Goal: Contribute content: Add original content to the website for others to see

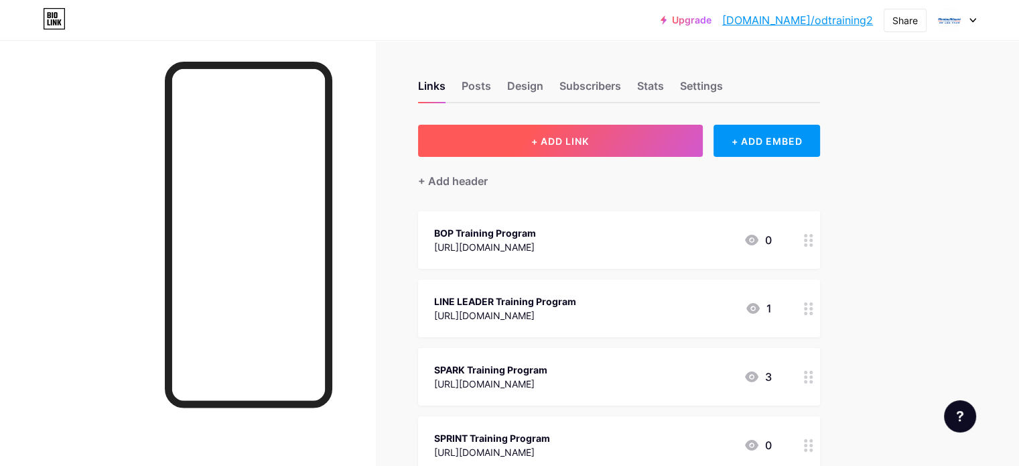
click at [589, 136] on span "+ ADD LINK" at bounding box center [560, 140] width 58 height 11
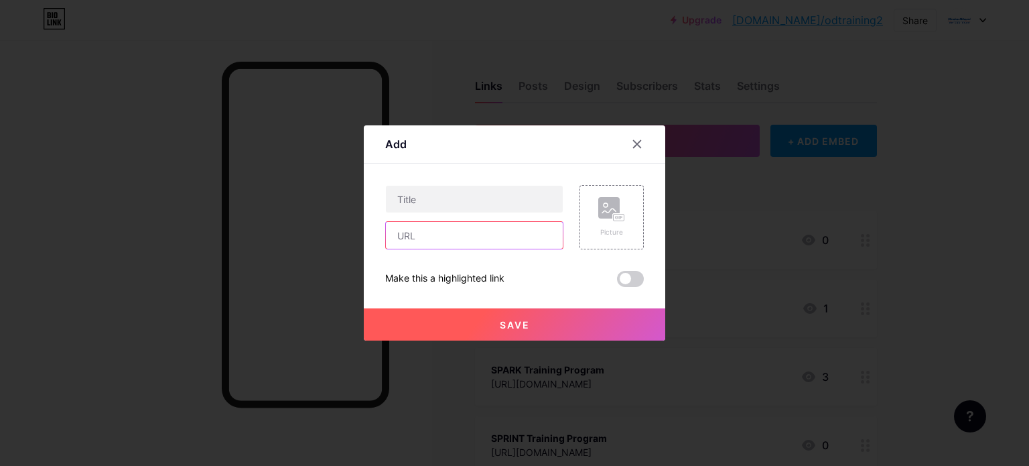
click at [443, 231] on input "text" at bounding box center [474, 235] width 177 height 27
paste input "[URL][DOMAIN_NAME]"
type input "[URL][DOMAIN_NAME]"
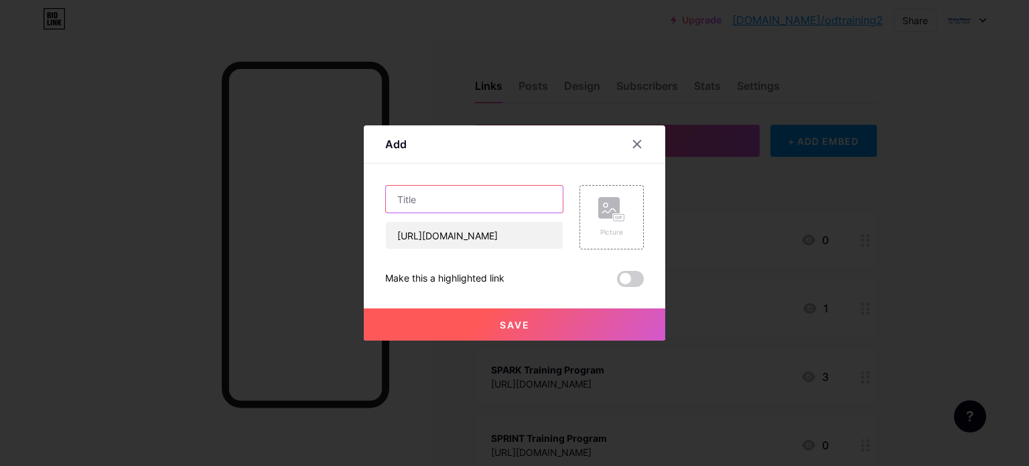
click at [458, 203] on input "text" at bounding box center [474, 199] width 177 height 27
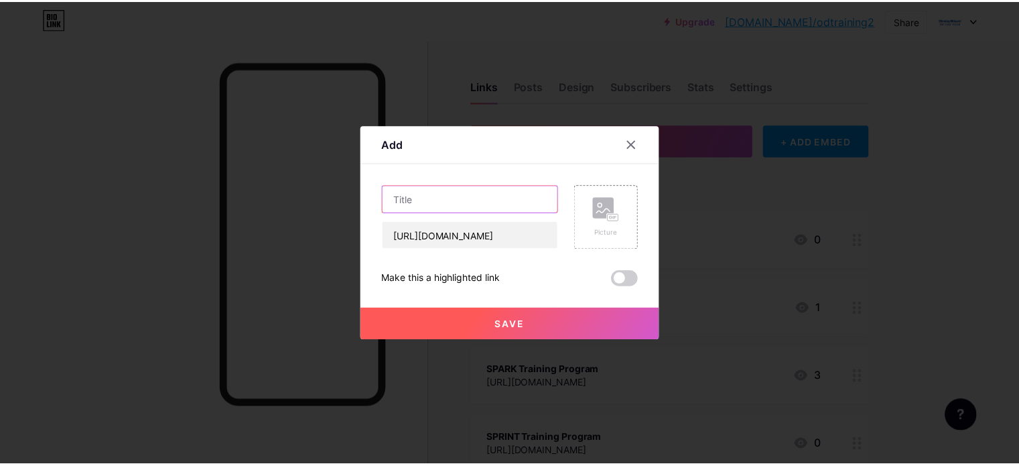
scroll to position [0, 0]
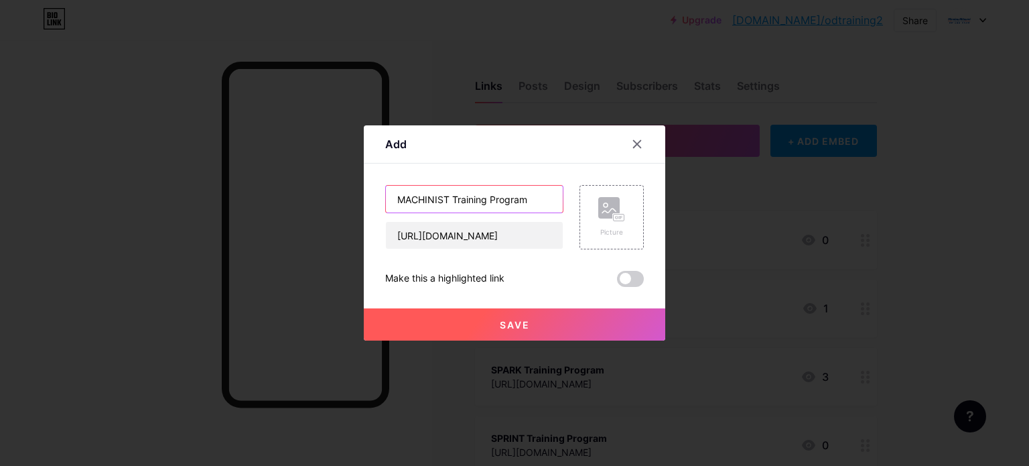
type input "MACHINIST Training Program"
click at [515, 319] on span "Save" at bounding box center [515, 324] width 30 height 11
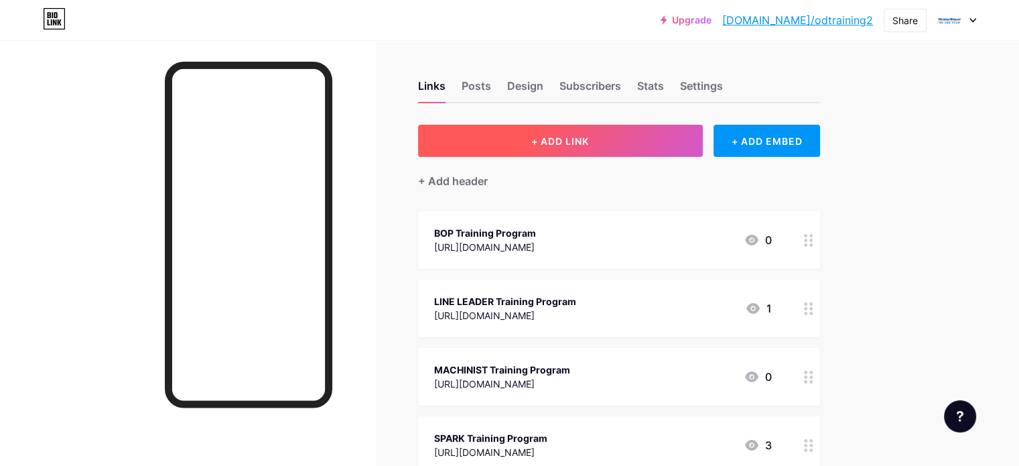
click at [599, 128] on button "+ ADD LINK" at bounding box center [560, 141] width 285 height 32
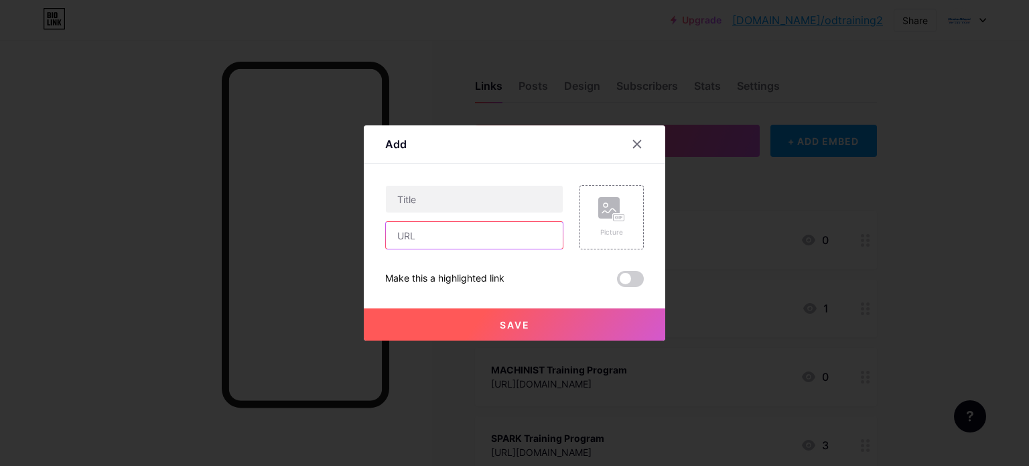
click at [452, 226] on input "text" at bounding box center [474, 235] width 177 height 27
paste input "[URL][DOMAIN_NAME]"
type input "[URL][DOMAIN_NAME]"
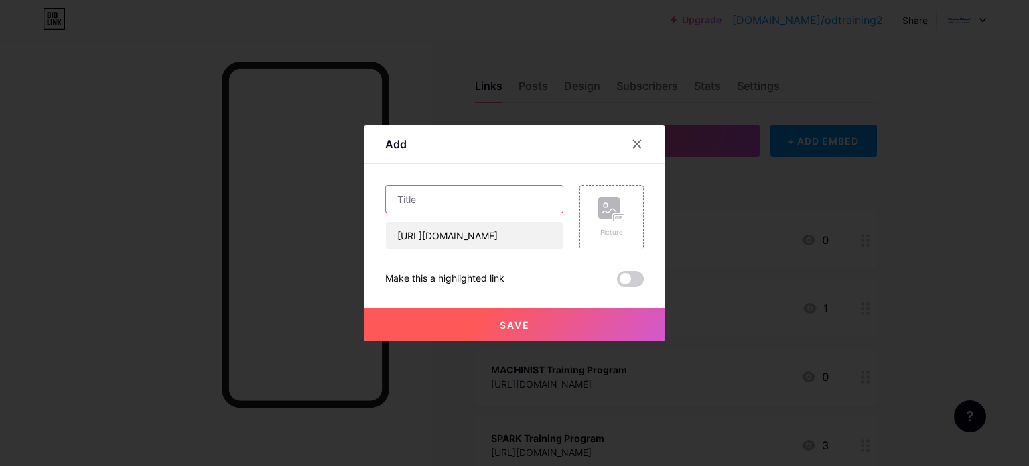
click at [457, 200] on input "text" at bounding box center [474, 199] width 177 height 27
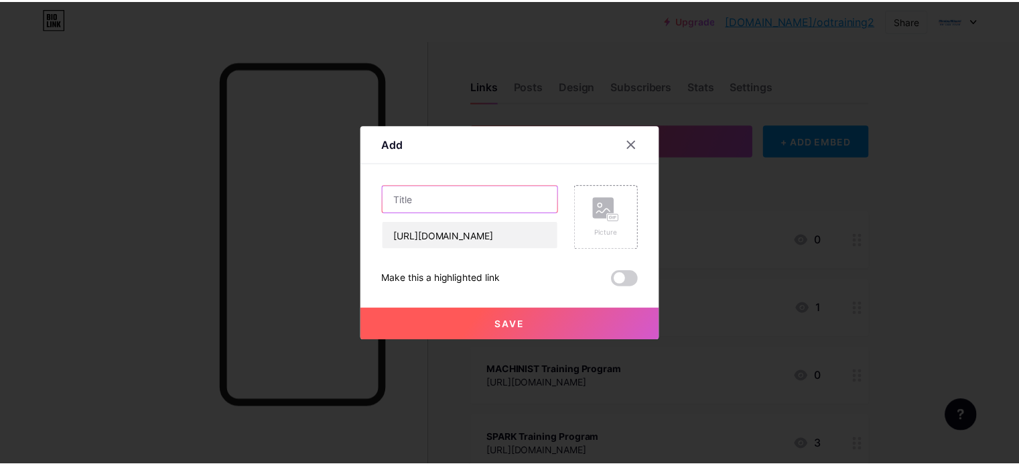
scroll to position [0, 0]
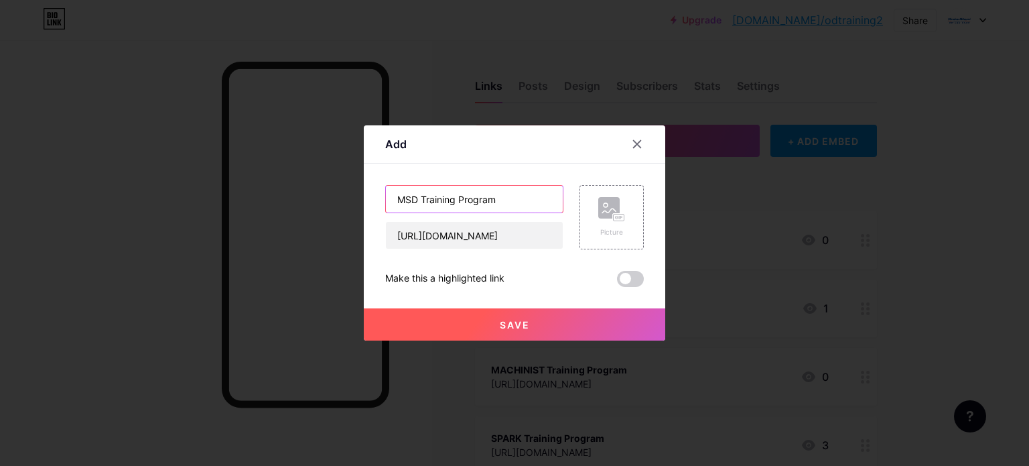
type input "MSD Training Program"
click at [499, 327] on button "Save" at bounding box center [515, 324] width 302 height 32
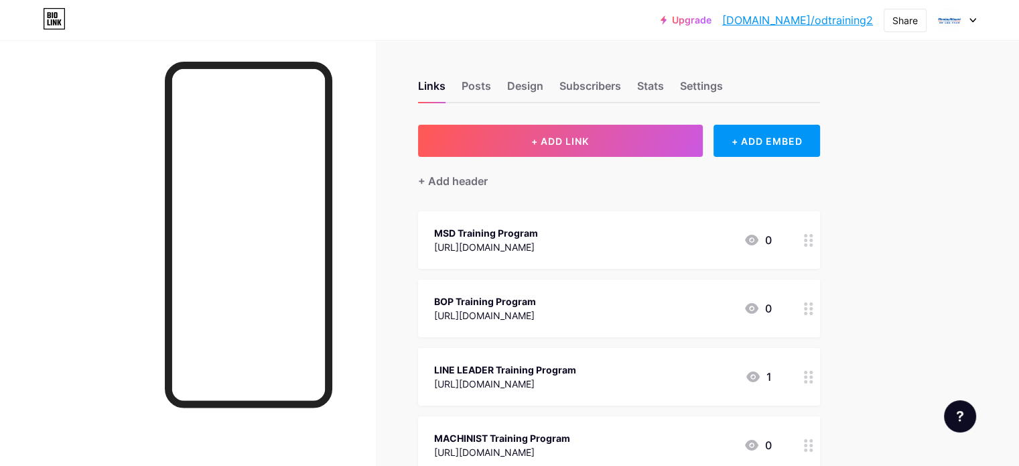
scroll to position [67, 0]
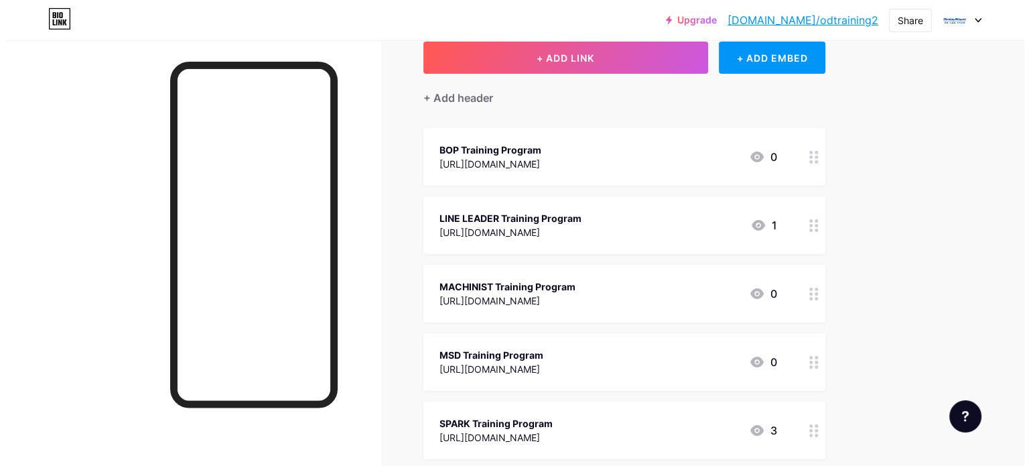
scroll to position [0, 0]
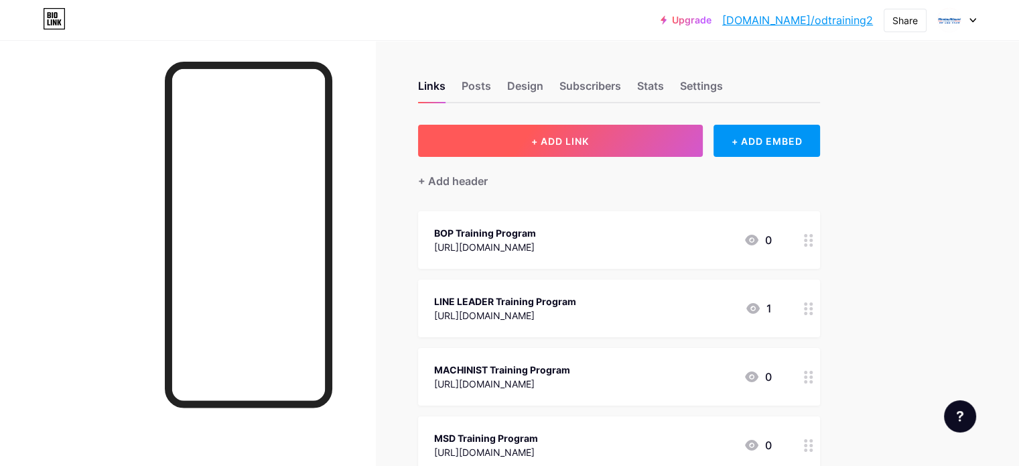
click at [649, 144] on button "+ ADD LINK" at bounding box center [560, 141] width 285 height 32
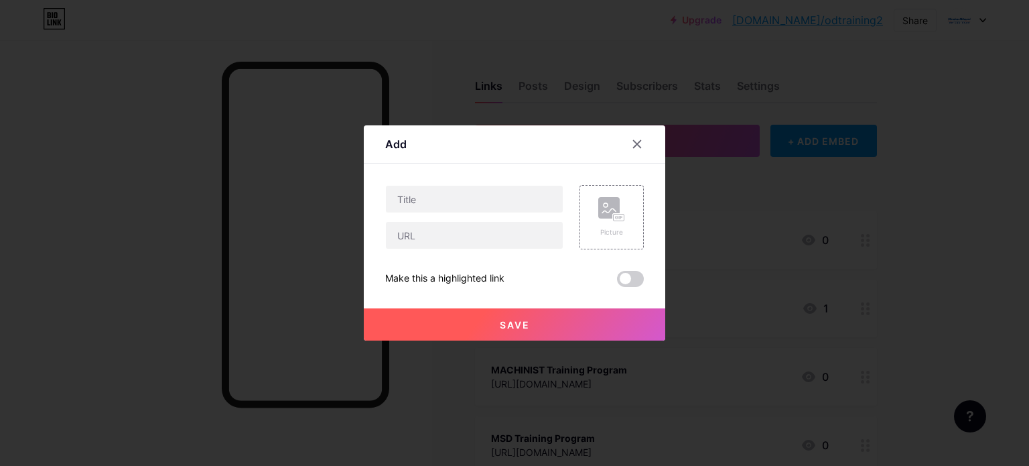
click at [471, 251] on div "Picture Make this a highlighted link Save" at bounding box center [514, 236] width 259 height 102
click at [484, 241] on input "text" at bounding box center [474, 235] width 177 height 27
paste input "[URL][DOMAIN_NAME]"
type input "[URL][DOMAIN_NAME]"
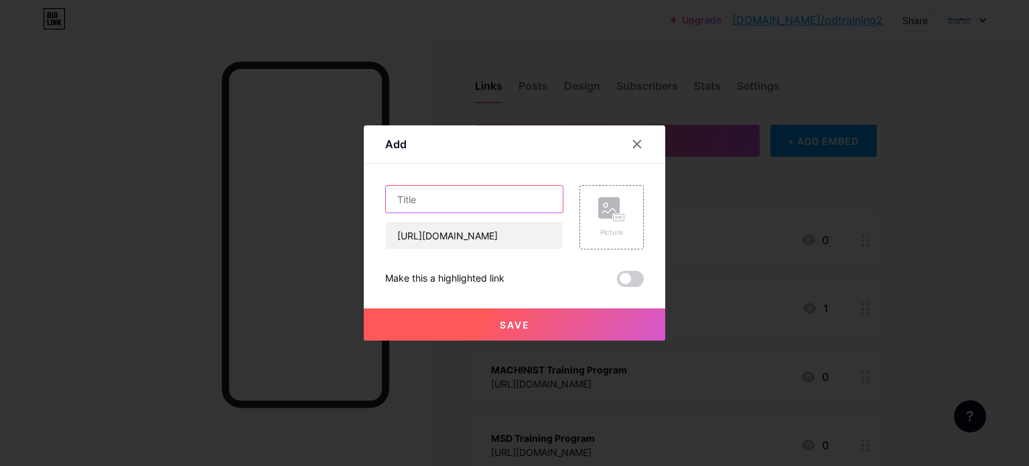
click at [484, 193] on input "text" at bounding box center [474, 199] width 177 height 27
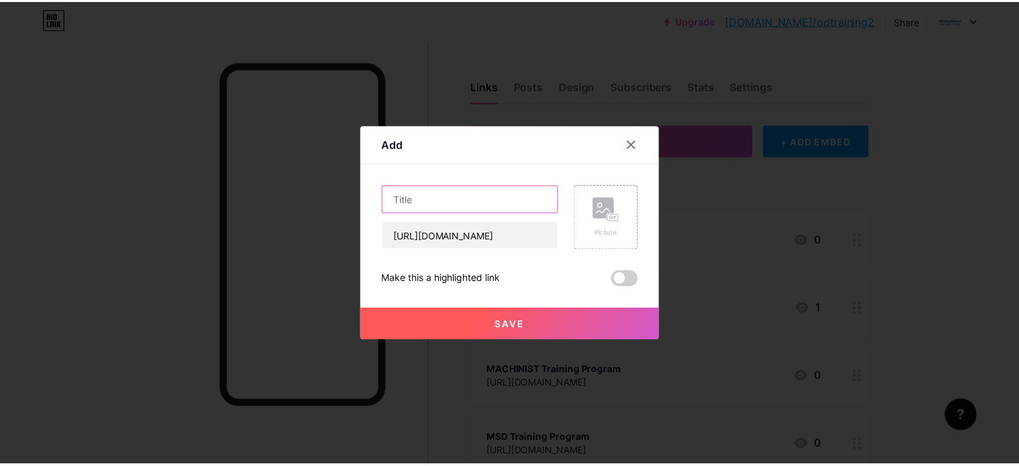
scroll to position [0, 0]
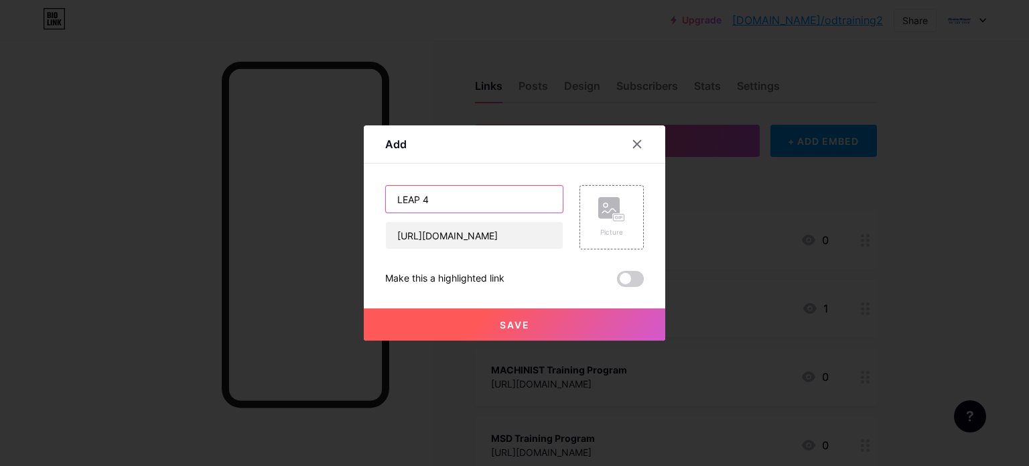
type input "LEAP 4"
click at [543, 326] on button "Save" at bounding box center [515, 324] width 302 height 32
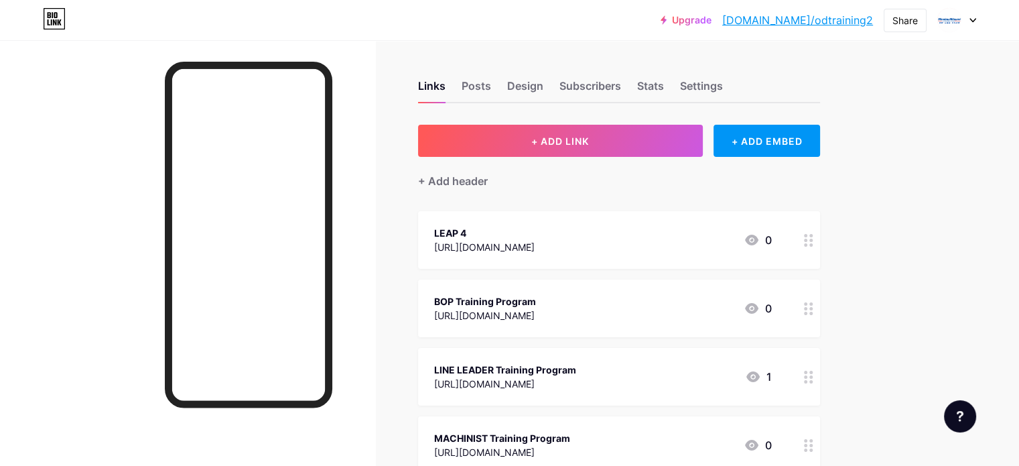
click at [813, 239] on circle at bounding box center [810, 240] width 3 height 3
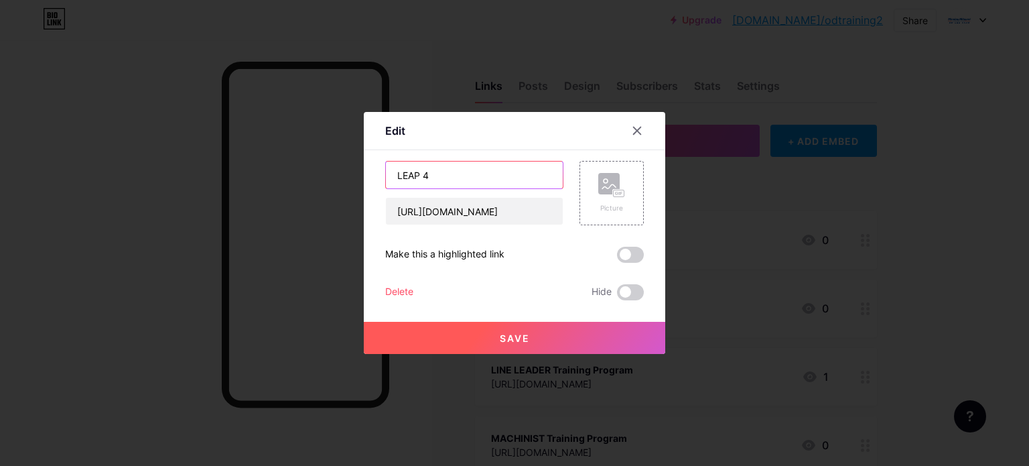
click at [483, 174] on input "LEAP 4" at bounding box center [474, 174] width 177 height 27
type input "LEAP 4 Training Program"
click at [567, 330] on button "Save" at bounding box center [515, 338] width 302 height 32
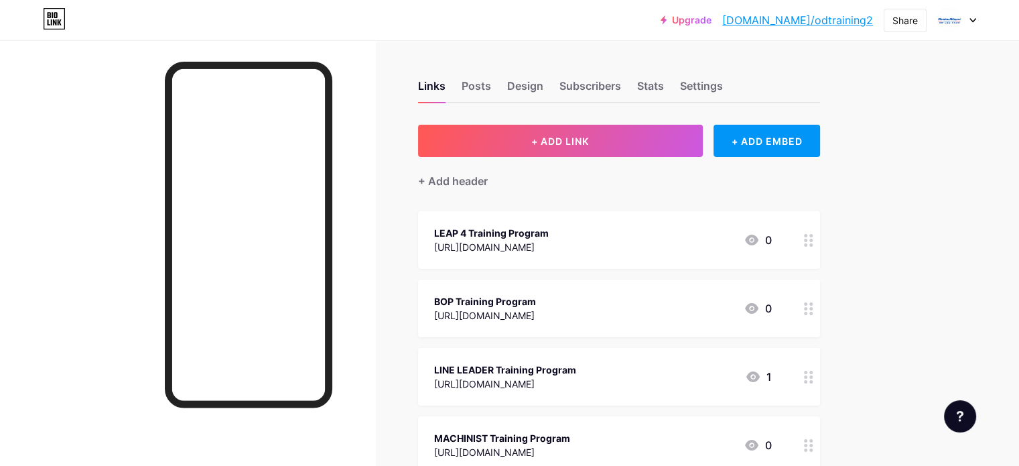
scroll to position [134, 0]
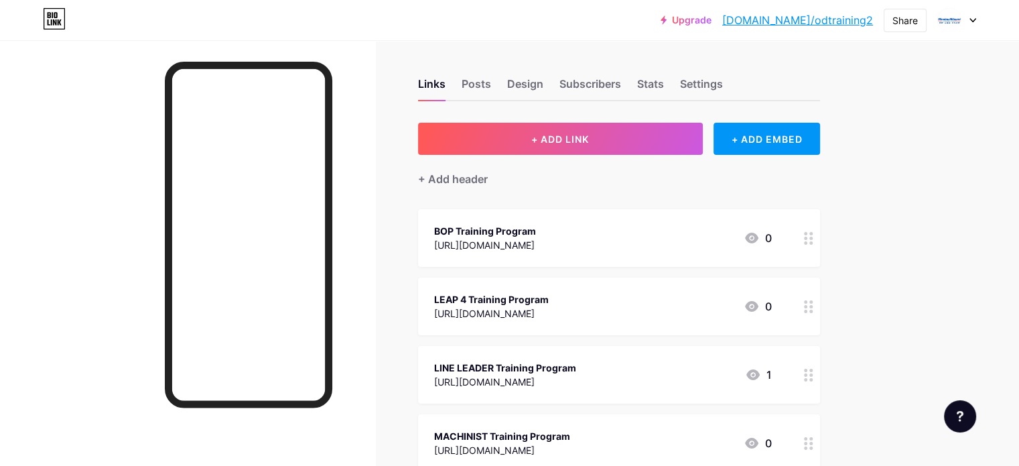
scroll to position [0, 0]
